Goal: Task Accomplishment & Management: Use online tool/utility

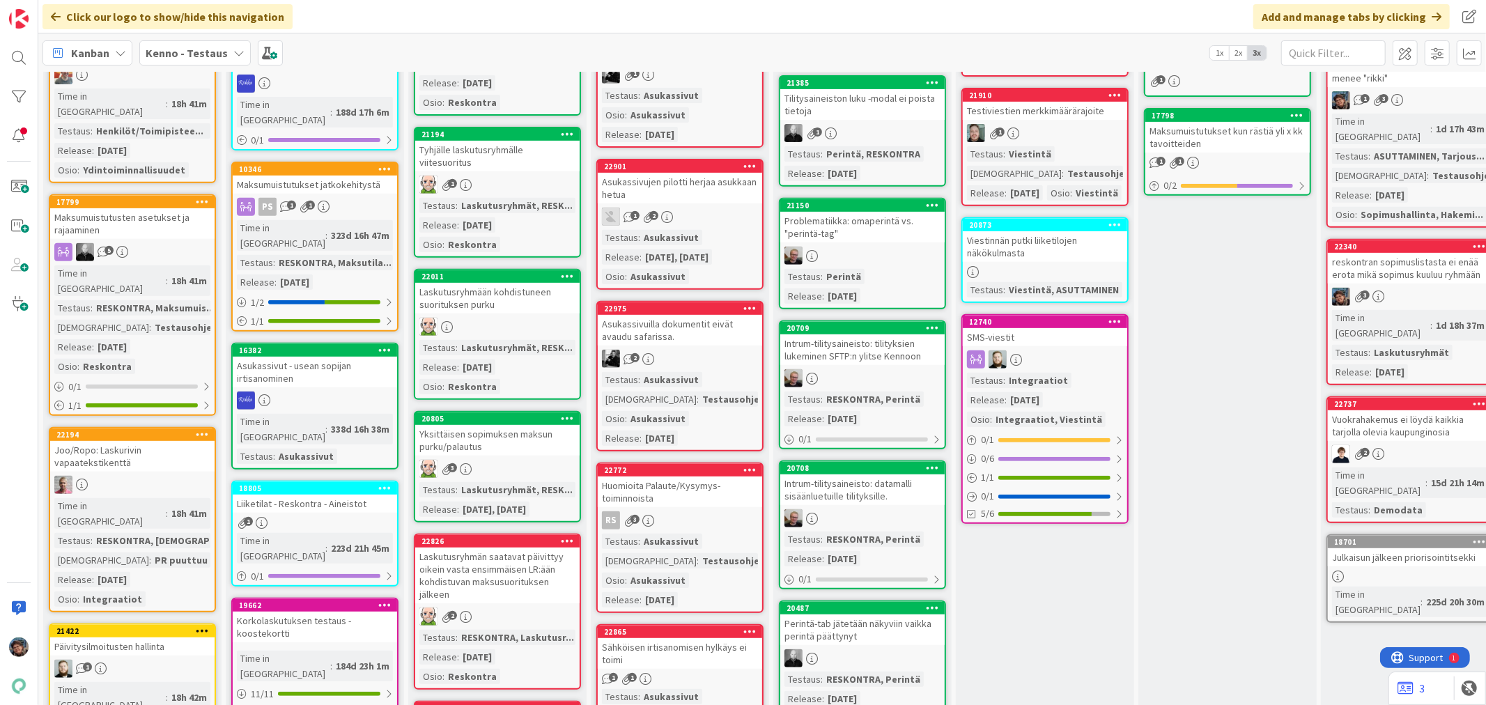
scroll to position [309, 0]
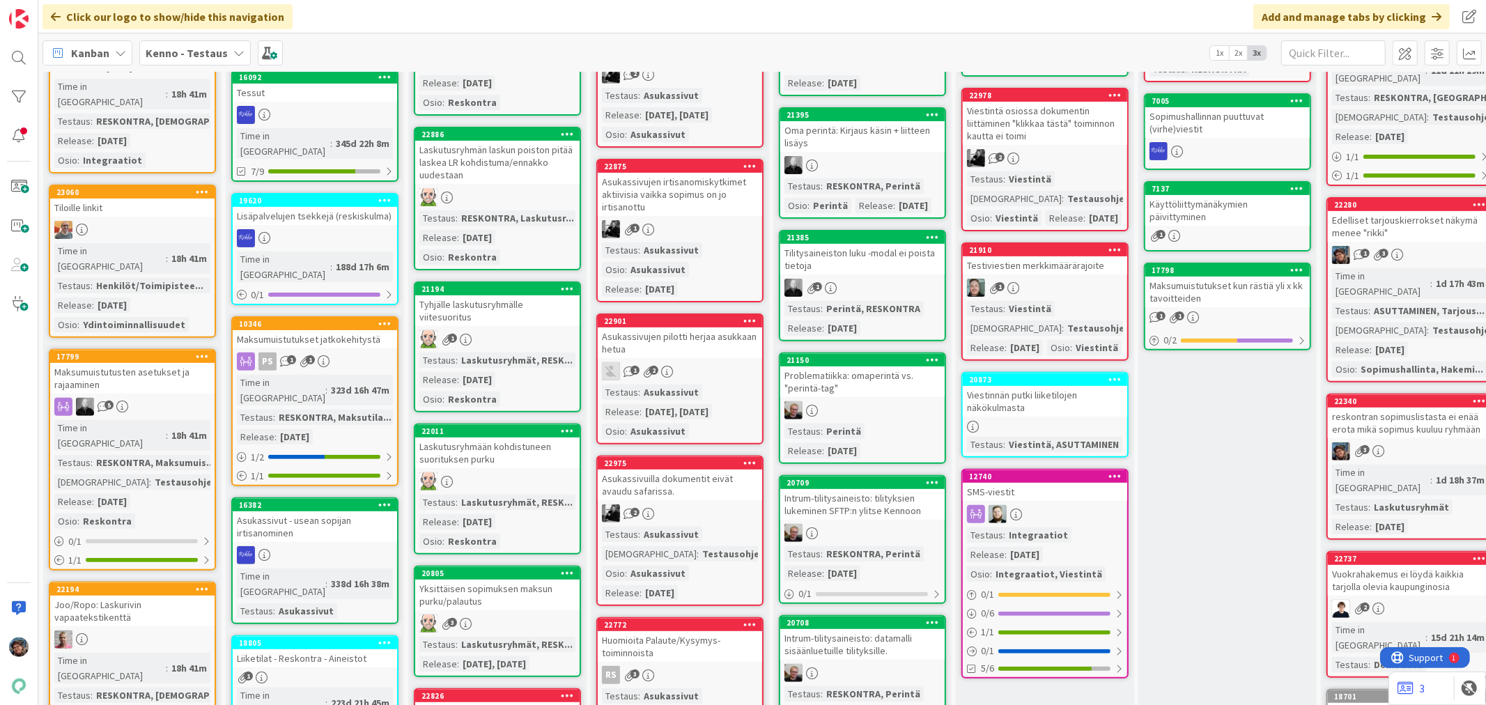
click at [1066, 353] on link "21910 Testiviestien merkkimäärärajoite 1 Testaus : Viestintä Testaushuomiot : T…" at bounding box center [1044, 301] width 167 height 118
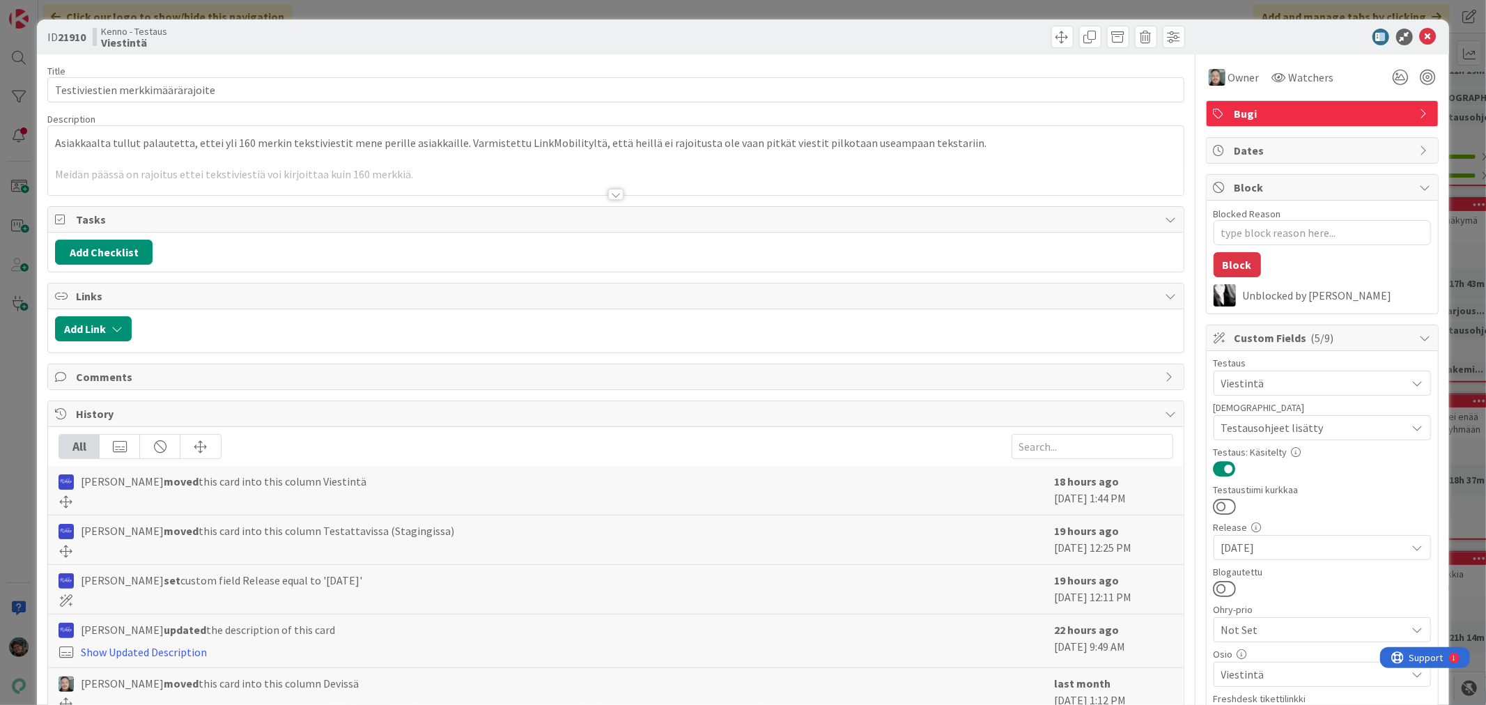
click at [610, 201] on div "Title 32 / 128 Testiviestien merkkimäärärajoite Description Asiakkaalta tullut …" at bounding box center [615, 584] width 1136 height 1060
click at [610, 194] on div at bounding box center [615, 194] width 15 height 11
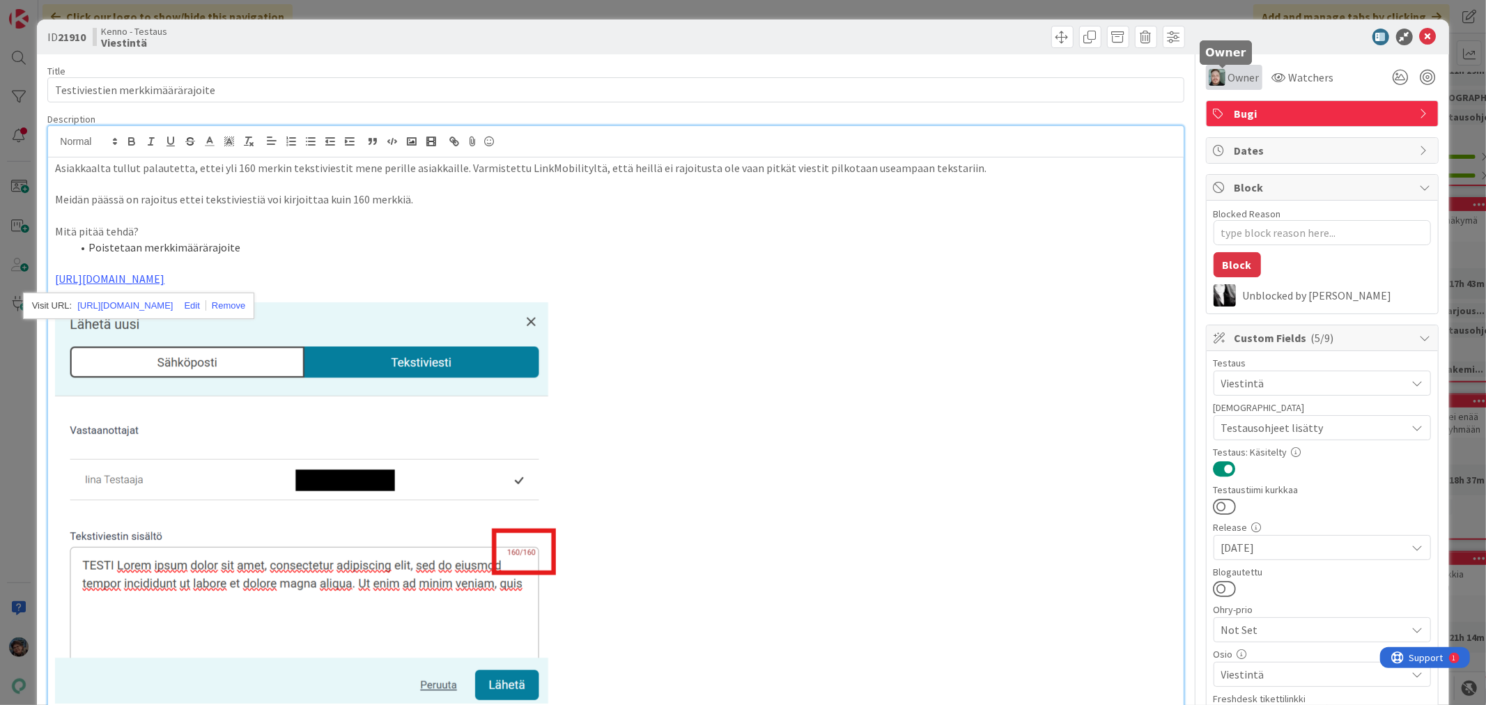
click at [1228, 82] on span "Owner" at bounding box center [1243, 77] width 31 height 17
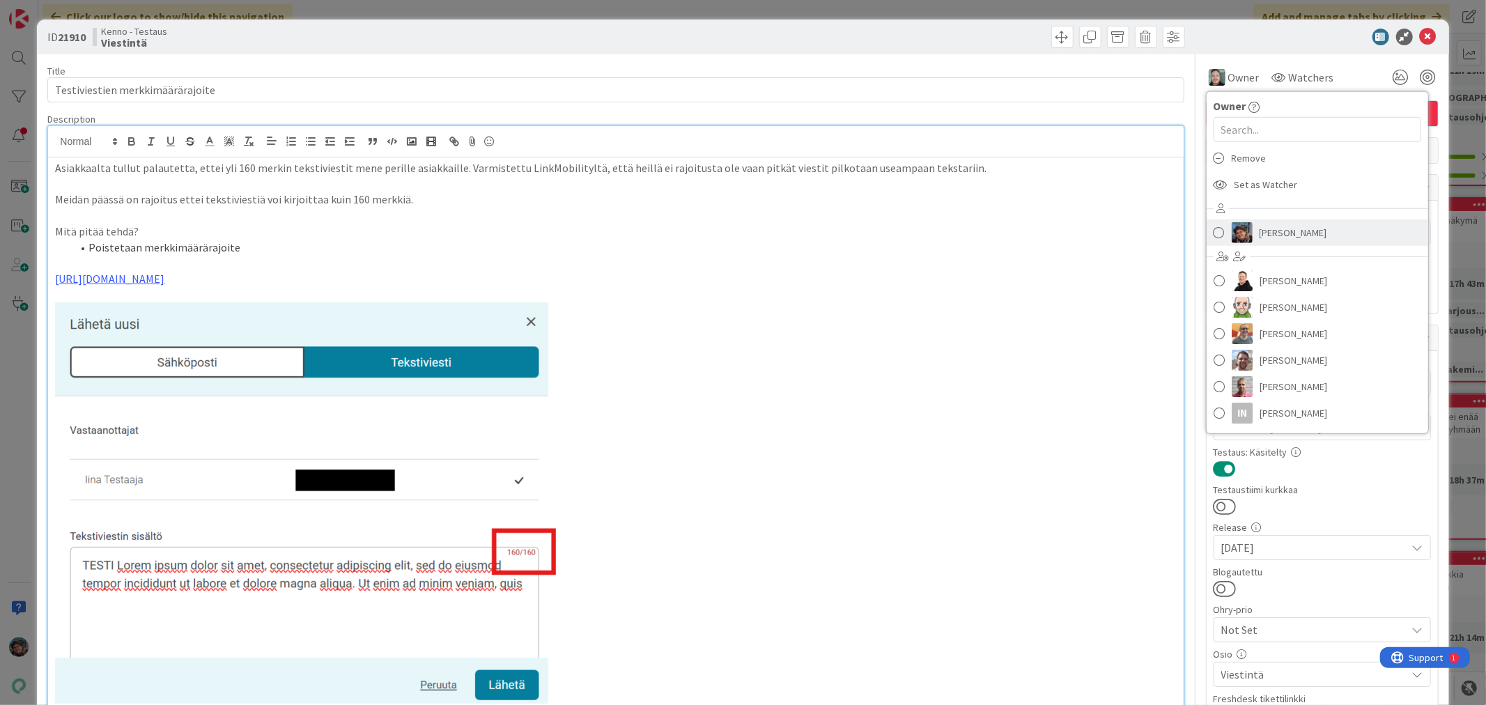
click at [1259, 230] on span "[PERSON_NAME]" at bounding box center [1293, 232] width 68 height 21
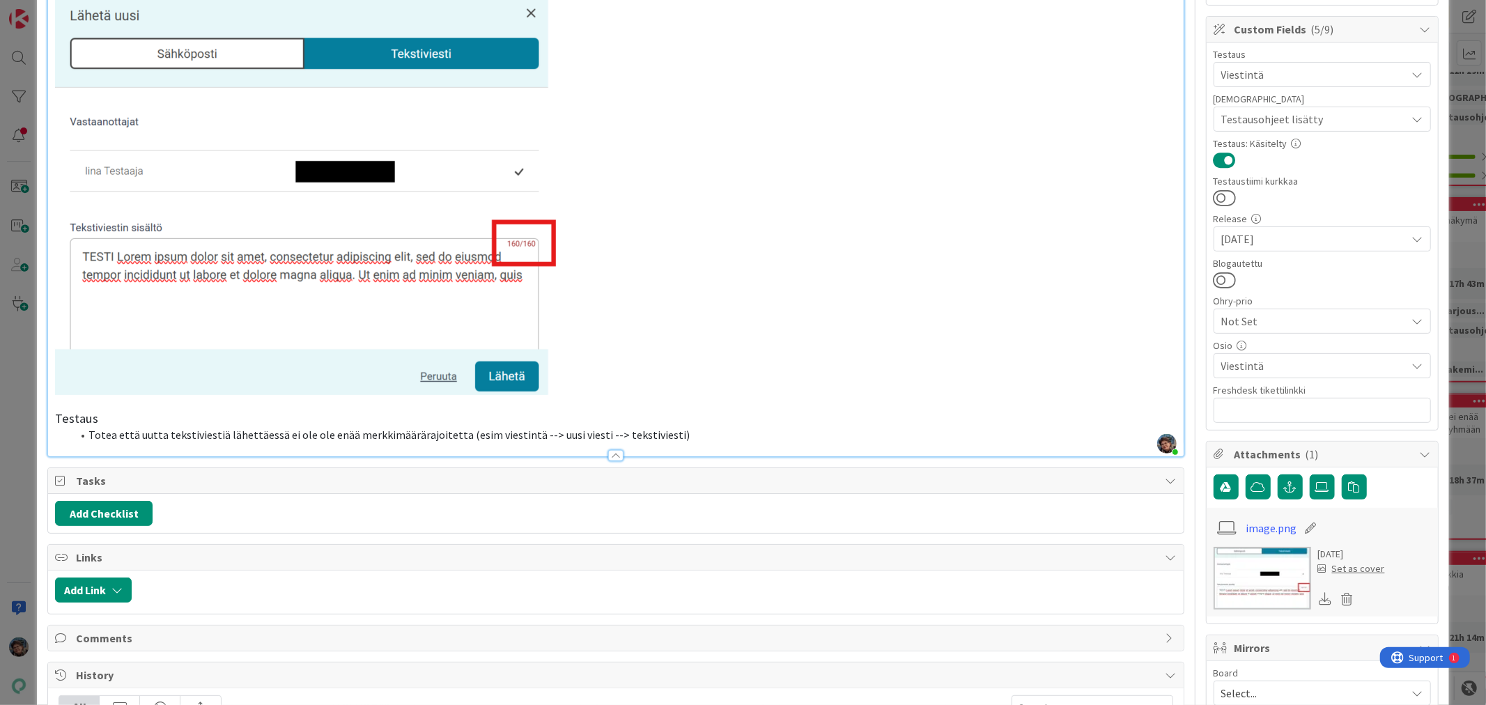
scroll to position [309, 0]
click at [695, 433] on li "Totea että uutta tekstiviestiä lähettäessä ei ole ole enää merkkimäärärajoitett…" at bounding box center [624, 434] width 1104 height 16
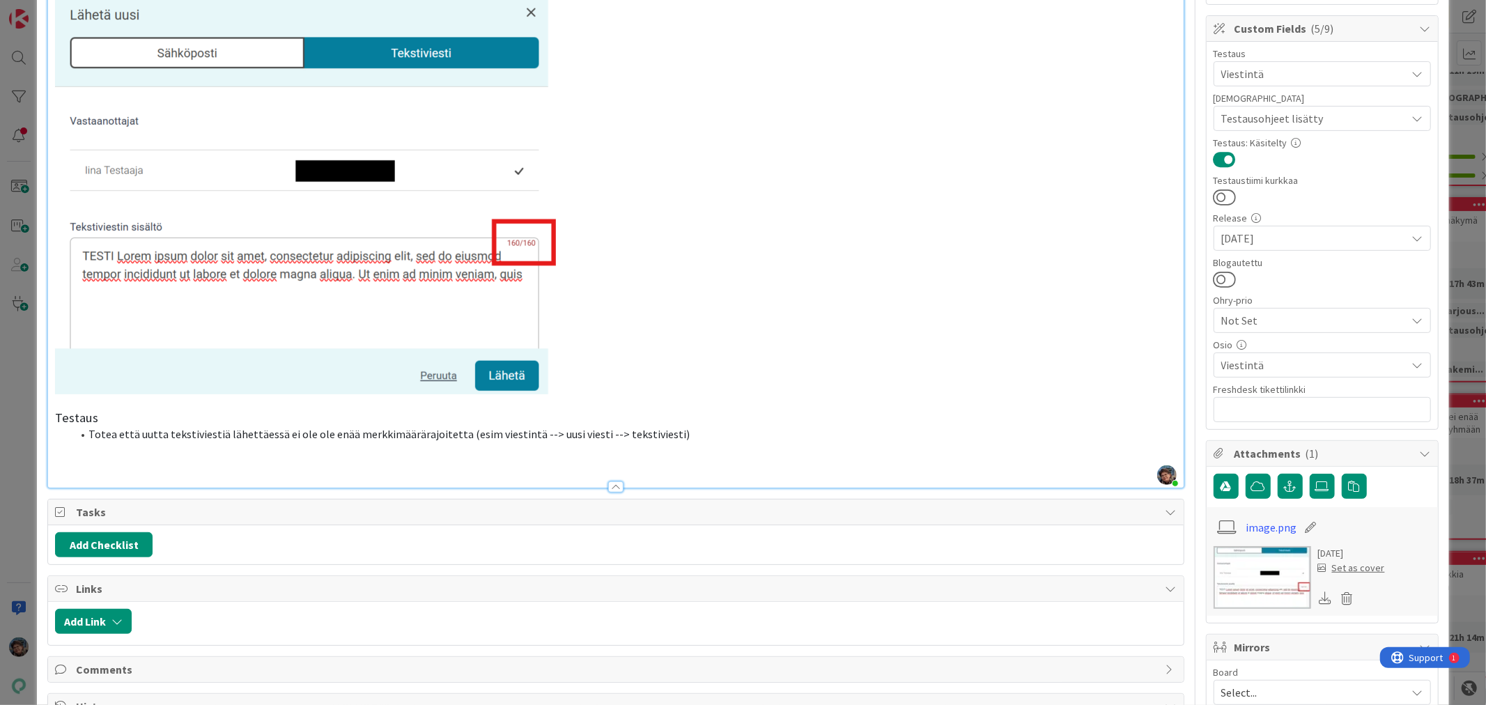
type textarea "x"
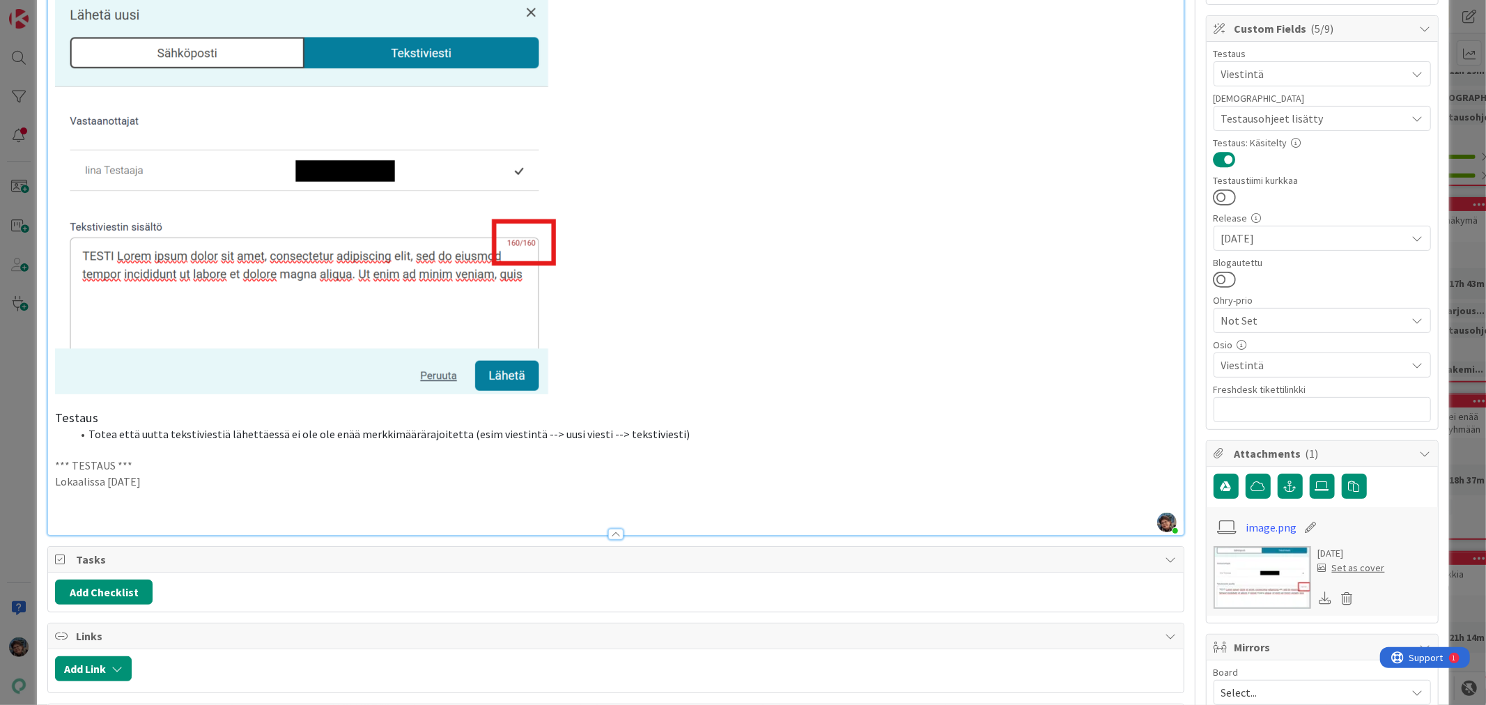
drag, startPoint x: 158, startPoint y: 479, endPoint x: 39, endPoint y: 460, distance: 120.5
click at [39, 460] on div "ID 21910 Kenno - Testaus Viestintä Title 32 / 128 Testiviestien merkkimäärärajo…" at bounding box center [742, 404] width 1411 height 1388
click at [79, 511] on p at bounding box center [615, 513] width 1121 height 16
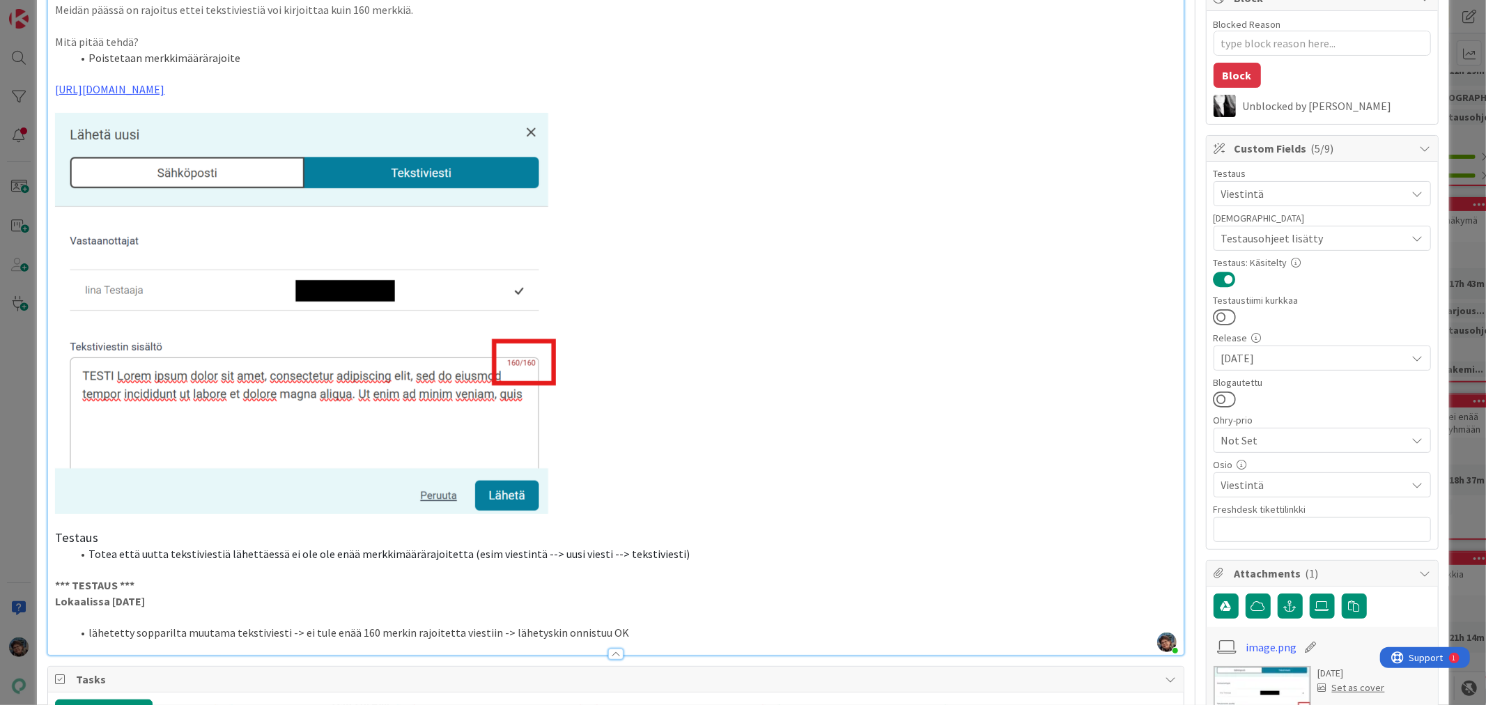
scroll to position [0, 0]
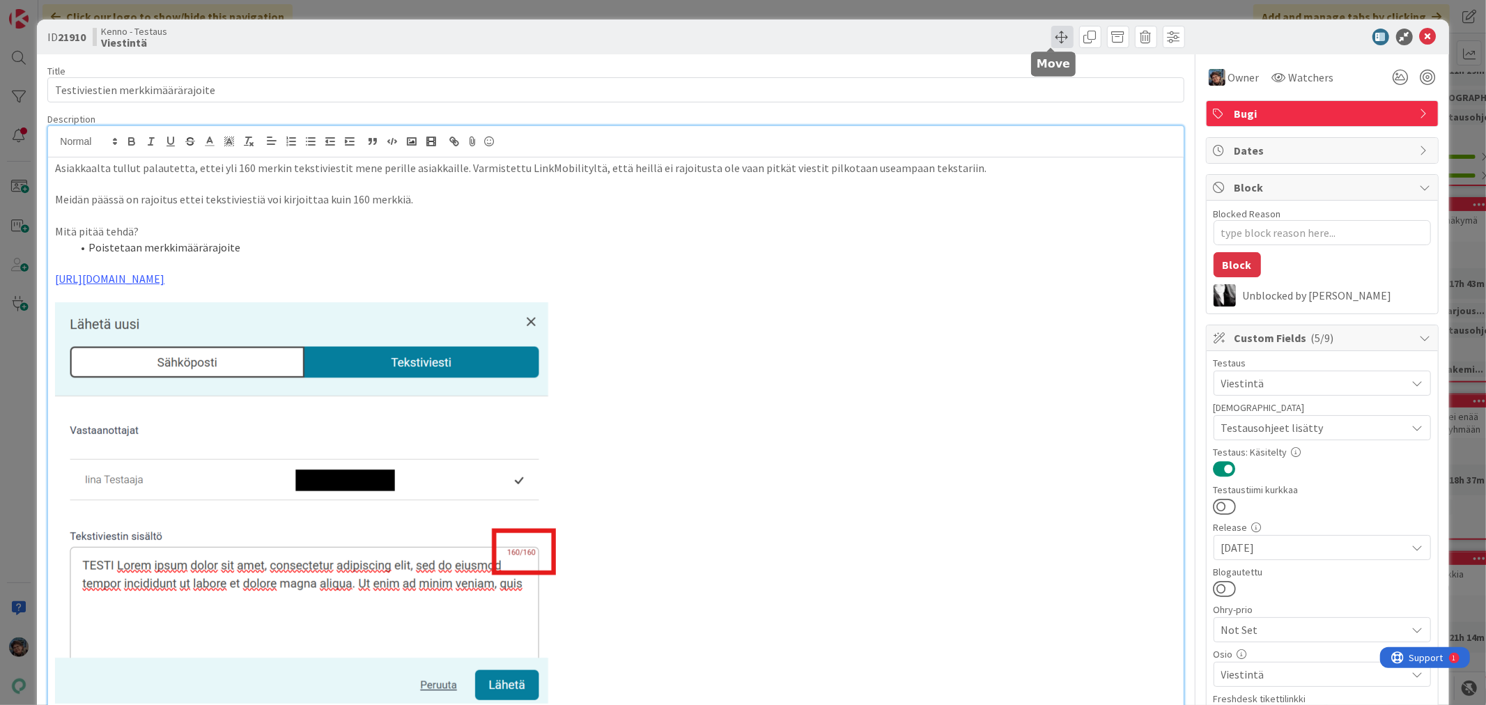
click at [1052, 31] on span at bounding box center [1062, 37] width 22 height 22
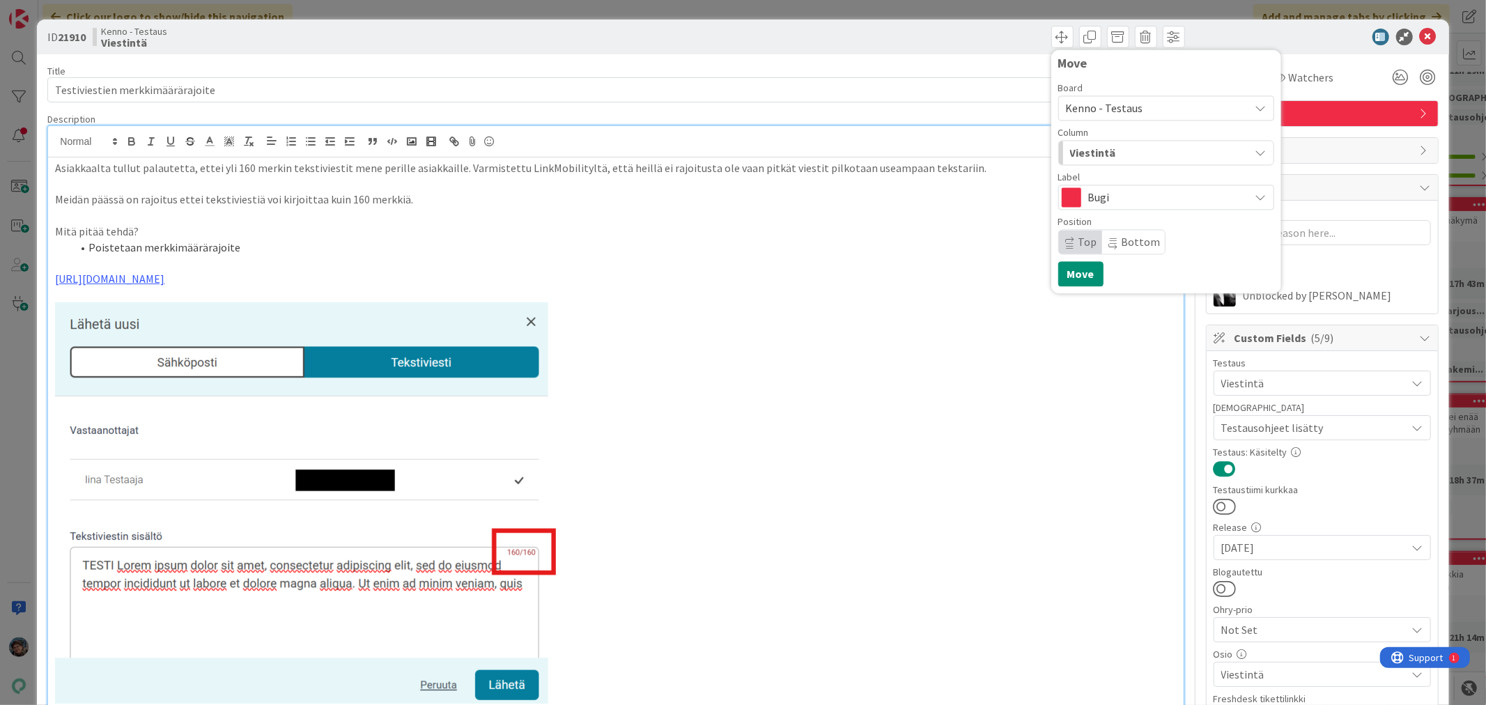
click at [1117, 151] on div "Viestintä" at bounding box center [1157, 152] width 183 height 22
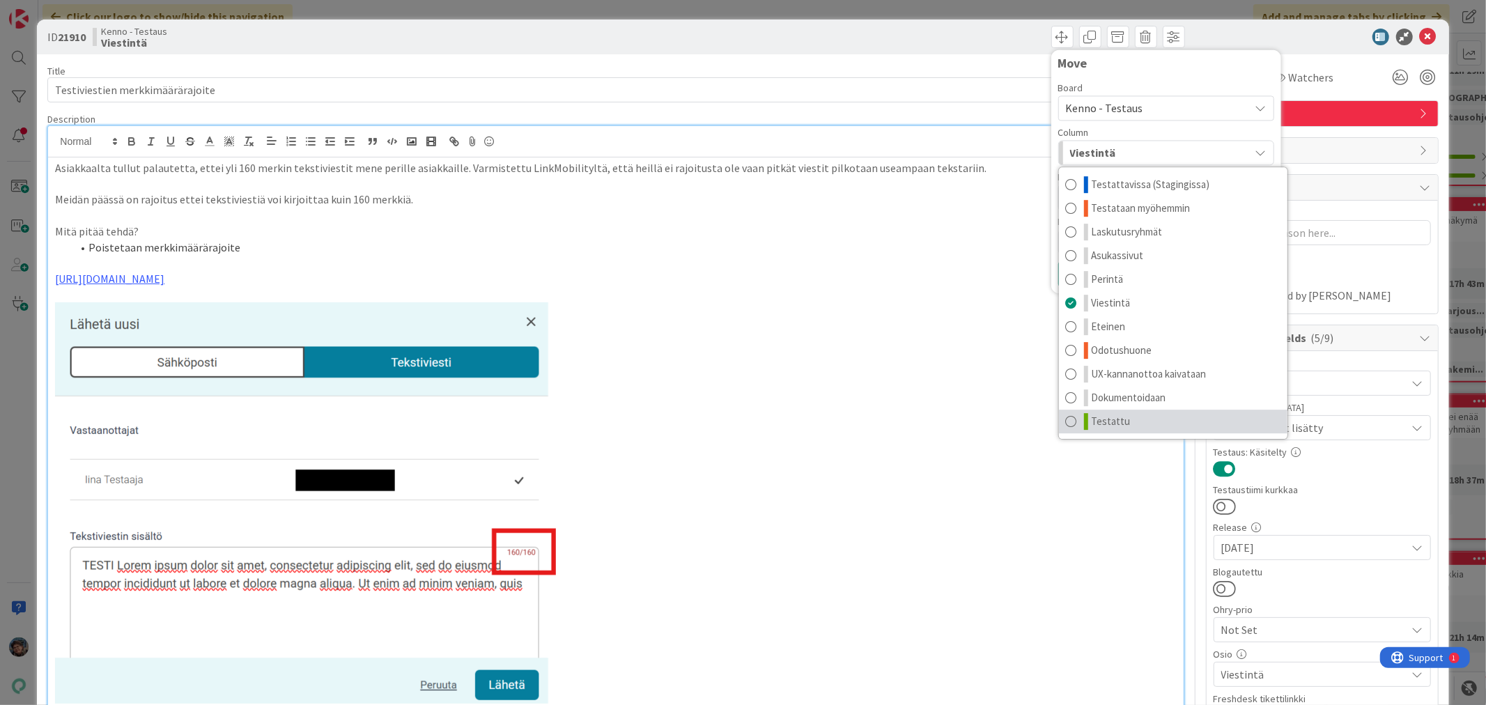
click at [1092, 421] on span "Testattu" at bounding box center [1111, 421] width 39 height 17
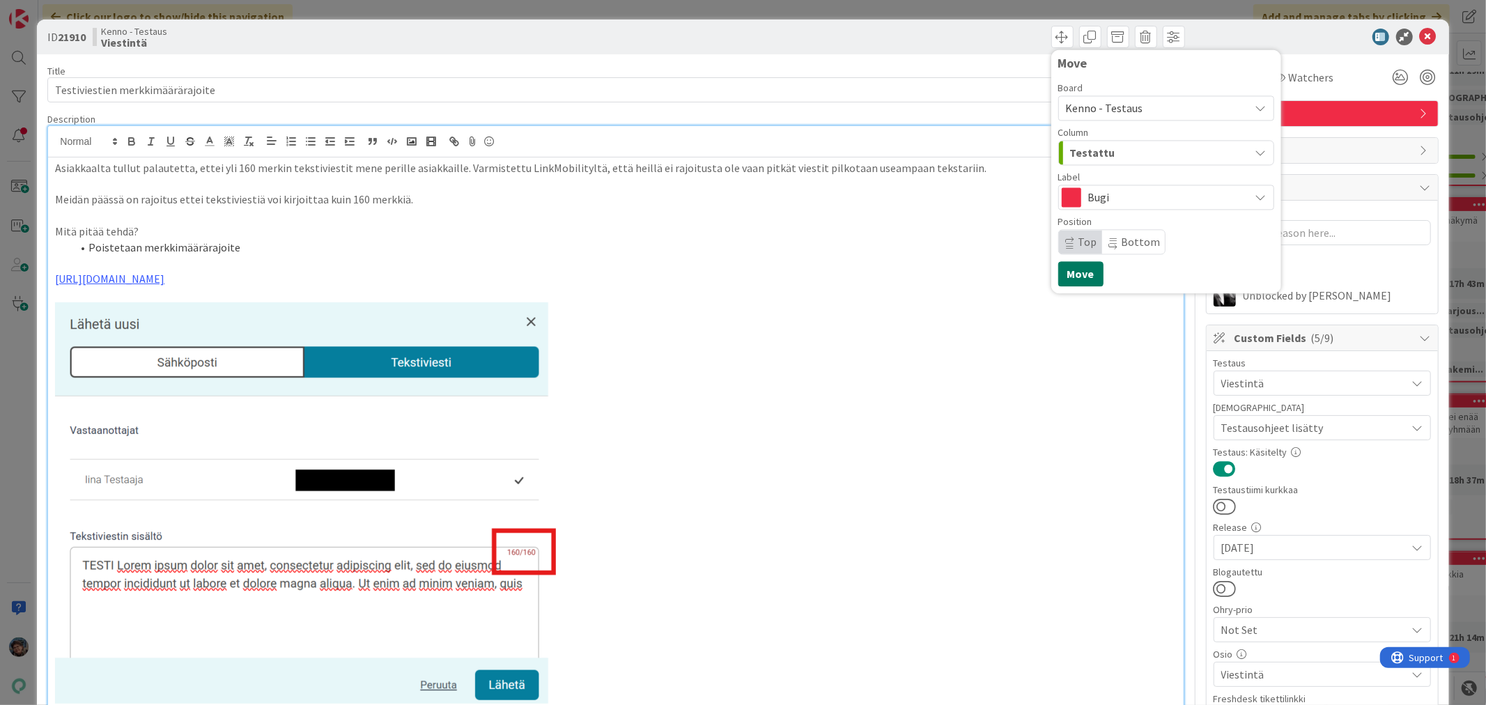
click at [1067, 274] on button "Move" at bounding box center [1080, 273] width 45 height 25
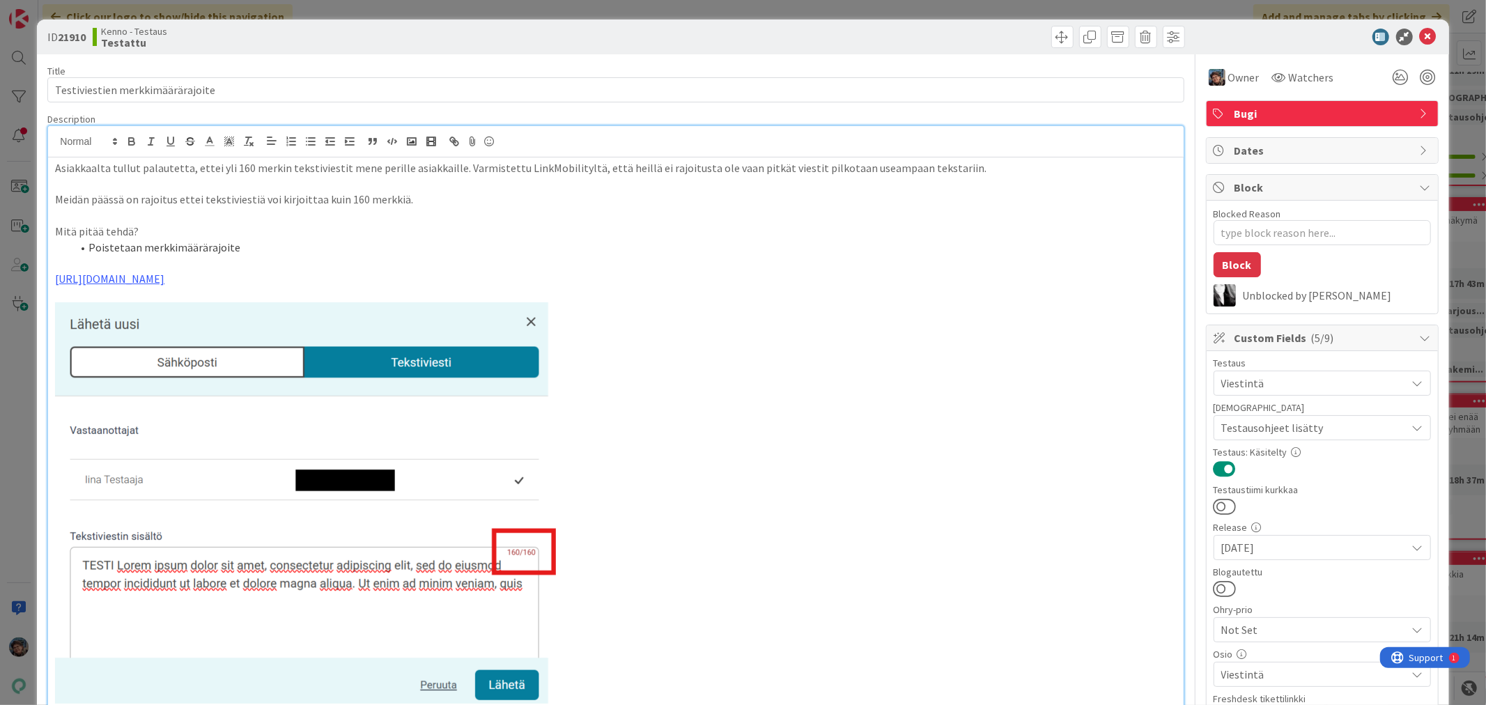
type textarea "x"
click at [1420, 36] on icon at bounding box center [1428, 37] width 17 height 17
